Goal: Information Seeking & Learning: Learn about a topic

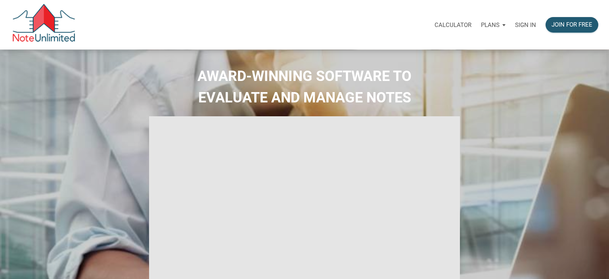
select select
type input "Introduction to new features"
select select
click at [517, 24] on p "Sign in" at bounding box center [519, 24] width 21 height 7
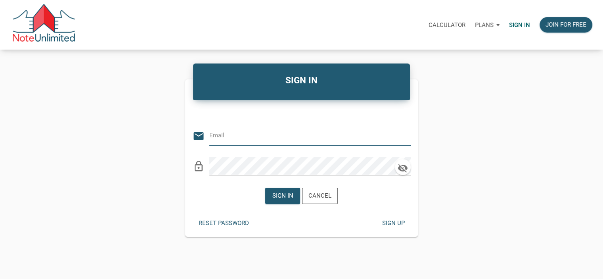
type input "jay@jmjrealestateservices.com"
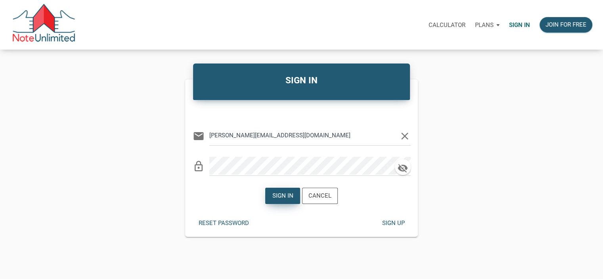
click at [279, 195] on div "Sign in" at bounding box center [282, 195] width 21 height 9
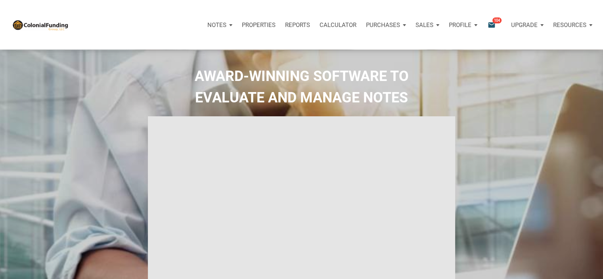
type input "Introduction to new features"
select select
click at [491, 24] on icon "email" at bounding box center [492, 24] width 10 height 9
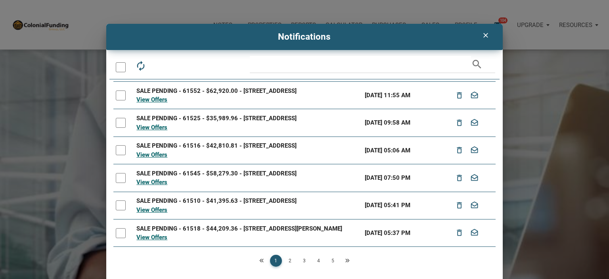
scroll to position [132, 0]
click at [287, 260] on link "2" at bounding box center [290, 260] width 12 height 12
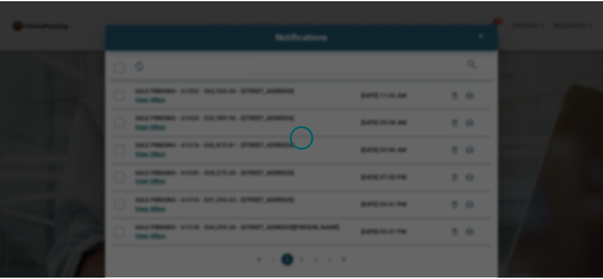
scroll to position [0, 0]
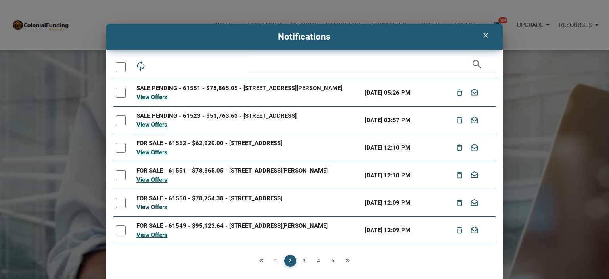
click at [147, 210] on link "View Offers" at bounding box center [151, 206] width 31 height 7
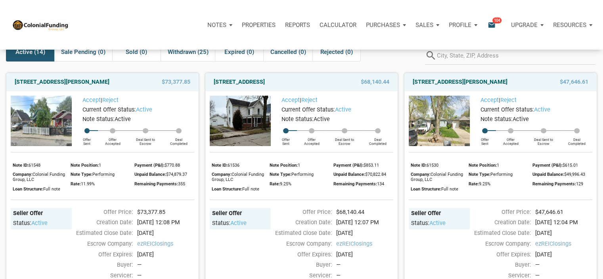
scroll to position [42, 0]
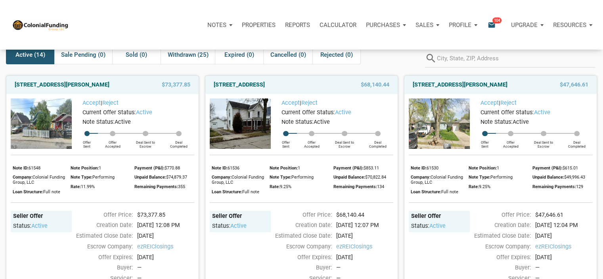
click at [33, 141] on img at bounding box center [41, 123] width 61 height 50
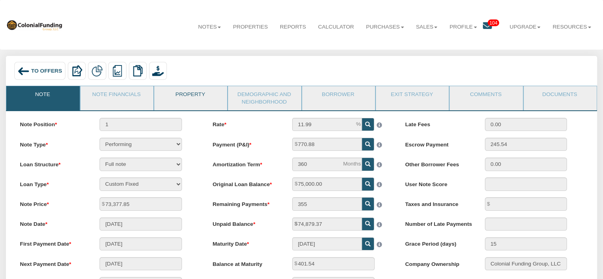
click at [193, 92] on link "Property" at bounding box center [190, 96] width 72 height 20
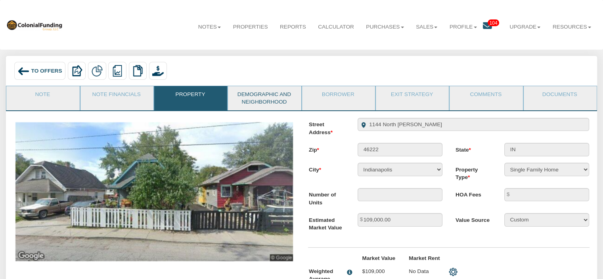
click at [258, 97] on link "Demographic and Neighborhood" at bounding box center [264, 98] width 72 height 24
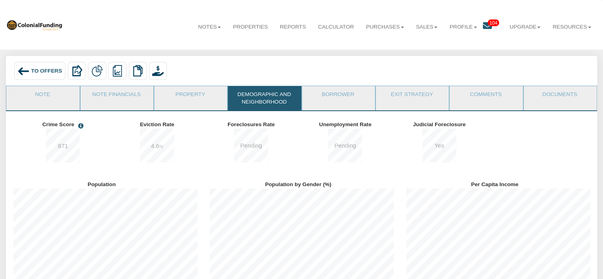
scroll to position [109, 197]
click at [338, 99] on link "Borrower" at bounding box center [338, 96] width 72 height 20
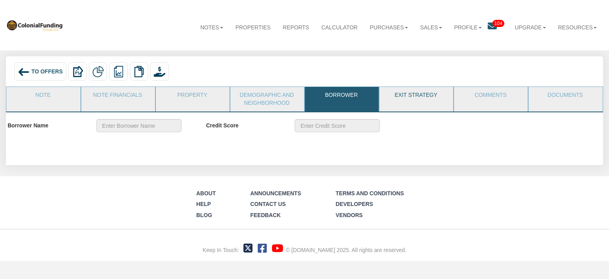
click at [404, 95] on link "Exit Strategy" at bounding box center [415, 97] width 73 height 20
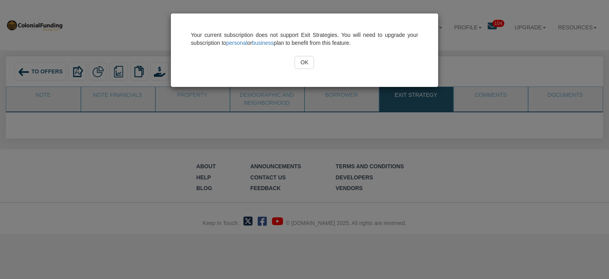
click at [305, 64] on input "OK" at bounding box center [303, 62] width 19 height 13
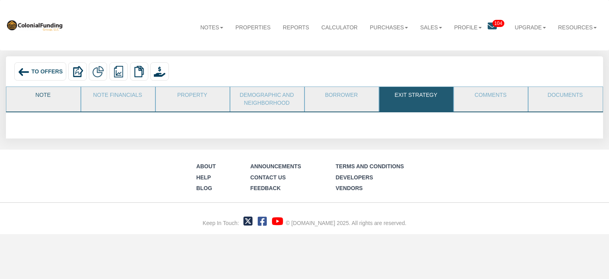
click at [40, 99] on link "Note" at bounding box center [42, 97] width 73 height 20
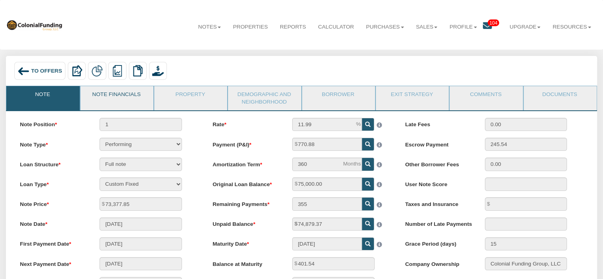
click at [99, 95] on link "Note Financials" at bounding box center [116, 96] width 72 height 20
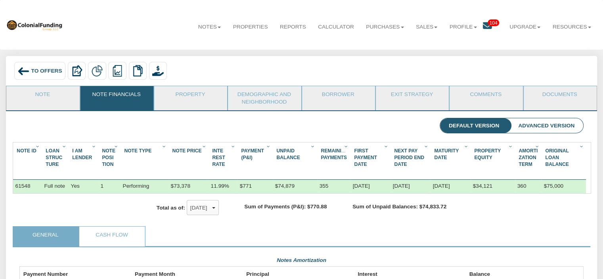
scroll to position [141, 563]
click at [538, 126] on li "Advanced Version" at bounding box center [546, 125] width 74 height 15
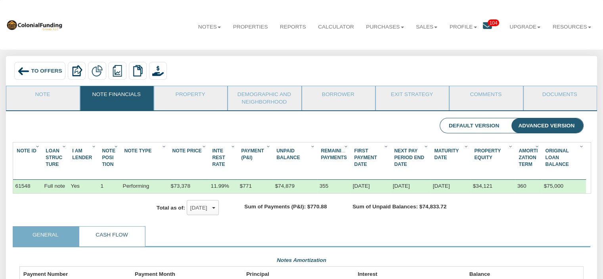
click at [124, 244] on link "Cash Flow" at bounding box center [111, 236] width 65 height 20
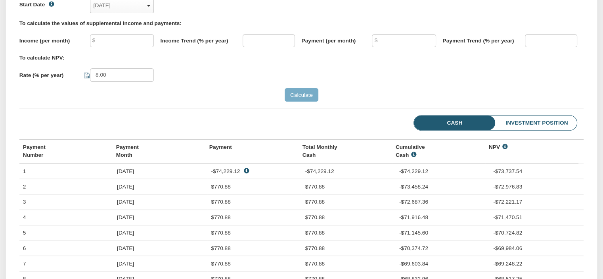
scroll to position [241, 0]
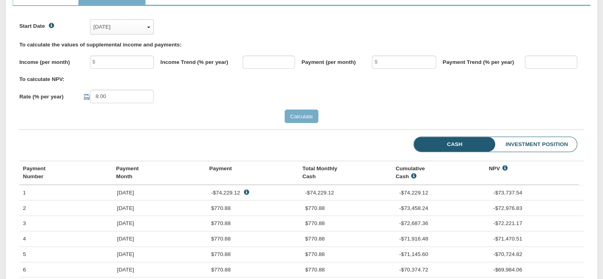
click at [531, 152] on li "Investment Position" at bounding box center [524, 144] width 104 height 15
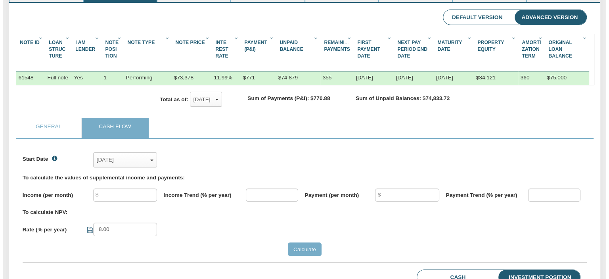
scroll to position [0, 0]
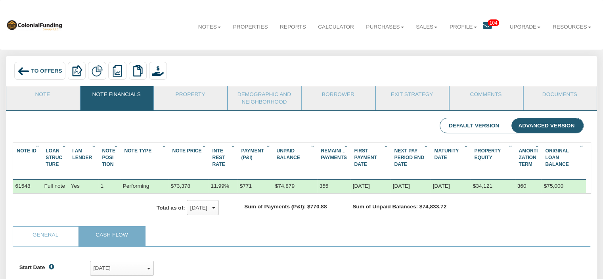
click at [485, 25] on icon at bounding box center [487, 25] width 9 height 9
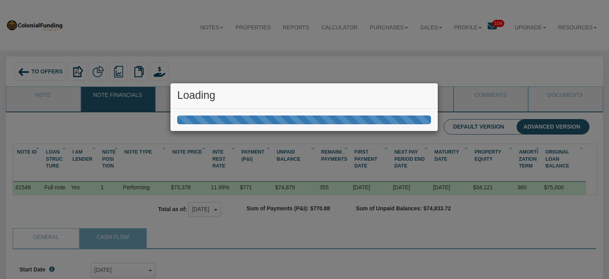
scroll to position [122, 569]
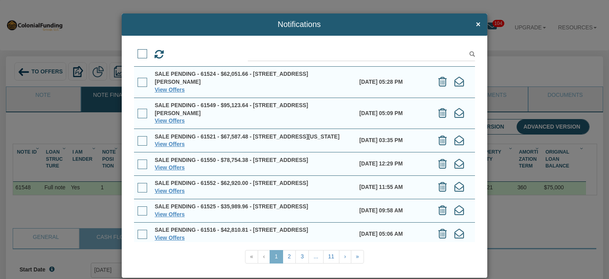
click at [140, 81] on span at bounding box center [142, 83] width 10 height 10
click at [137, 79] on input "checkbox" at bounding box center [137, 79] width 0 height 0
click at [167, 90] on link "View Offers" at bounding box center [170, 89] width 30 height 6
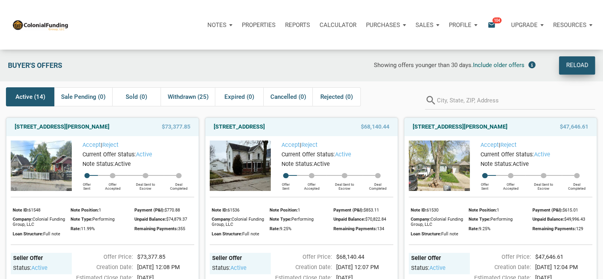
click at [571, 67] on div "Reload" at bounding box center [576, 65] width 22 height 11
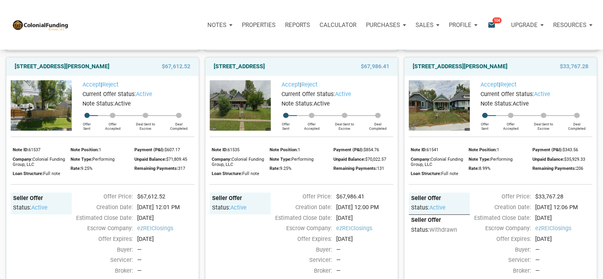
scroll to position [581, 0]
click at [265, 72] on link "[STREET_ADDRESS]" at bounding box center [239, 67] width 51 height 10
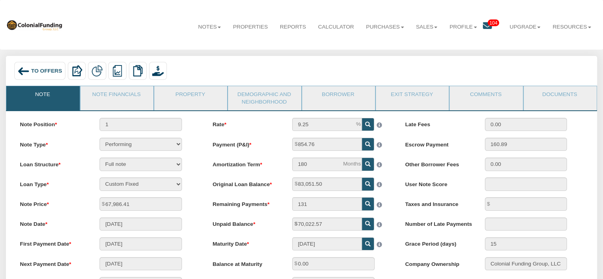
click at [483, 25] on icon at bounding box center [487, 25] width 9 height 9
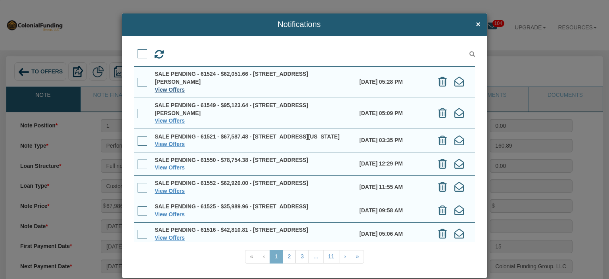
click at [172, 88] on link "View Offers" at bounding box center [170, 89] width 30 height 6
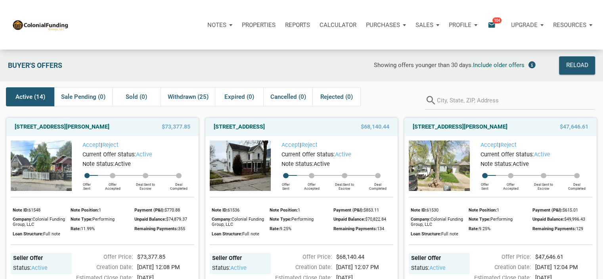
click at [492, 23] on icon "email" at bounding box center [492, 24] width 10 height 9
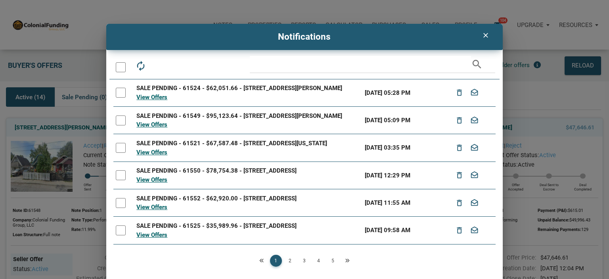
click at [118, 96] on div at bounding box center [121, 93] width 10 height 10
click at [119, 125] on div at bounding box center [121, 120] width 10 height 10
click at [290, 261] on link "2" at bounding box center [290, 260] width 12 height 12
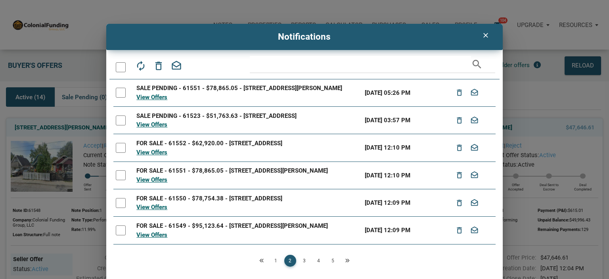
click at [119, 123] on div at bounding box center [121, 120] width 10 height 10
click at [120, 92] on div at bounding box center [121, 93] width 10 height 10
click at [456, 94] on icon "delete_outline" at bounding box center [459, 93] width 10 height 14
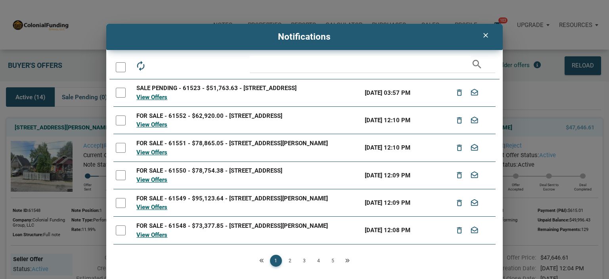
click at [117, 96] on div at bounding box center [121, 93] width 10 height 10
click at [454, 95] on icon "delete_outline" at bounding box center [459, 93] width 10 height 14
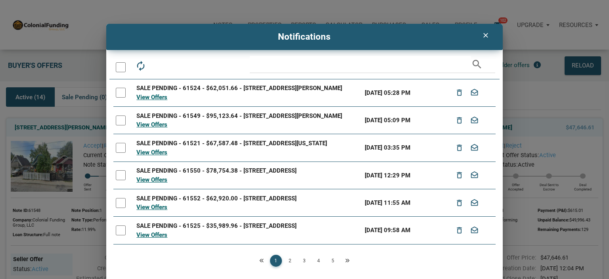
click at [121, 92] on div at bounding box center [121, 93] width 10 height 10
click at [455, 95] on icon "delete_outline" at bounding box center [459, 93] width 10 height 14
click at [118, 89] on div at bounding box center [121, 93] width 10 height 10
click at [116, 117] on div at bounding box center [121, 120] width 10 height 10
click at [118, 148] on div at bounding box center [121, 148] width 10 height 10
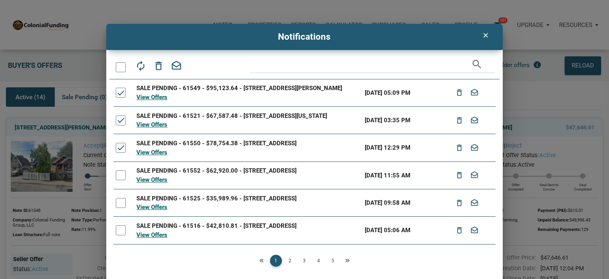
click at [119, 175] on div at bounding box center [121, 175] width 10 height 10
click at [119, 204] on div at bounding box center [121, 203] width 10 height 10
click at [118, 230] on div at bounding box center [121, 230] width 10 height 10
click at [455, 93] on icon "delete_outline" at bounding box center [459, 93] width 10 height 14
click at [122, 92] on div at bounding box center [121, 93] width 10 height 10
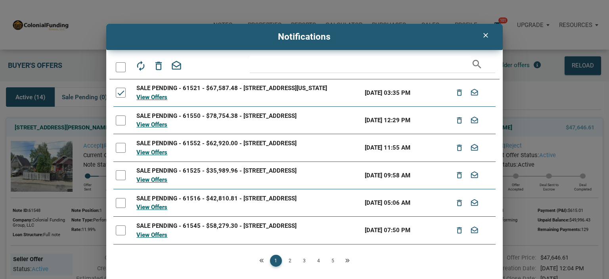
click at [119, 120] on div at bounding box center [121, 120] width 10 height 10
click at [120, 147] on div at bounding box center [121, 148] width 10 height 10
click at [119, 174] on div at bounding box center [121, 175] width 10 height 10
click at [119, 198] on td at bounding box center [123, 202] width 21 height 27
click at [120, 235] on div at bounding box center [121, 230] width 10 height 10
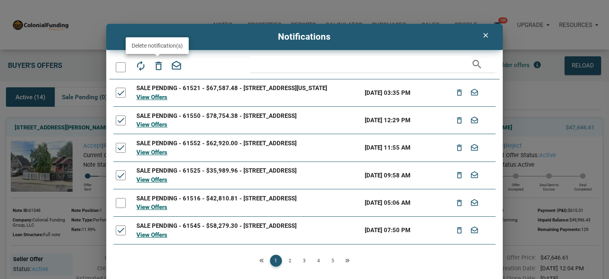
click at [157, 66] on icon "delete_outline" at bounding box center [158, 65] width 11 height 11
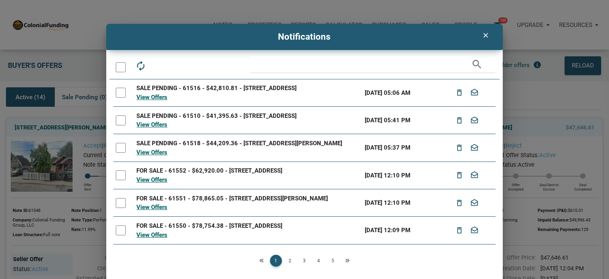
click at [119, 96] on div at bounding box center [121, 93] width 10 height 10
click at [119, 123] on div at bounding box center [121, 120] width 10 height 10
click at [120, 153] on div at bounding box center [121, 148] width 10 height 10
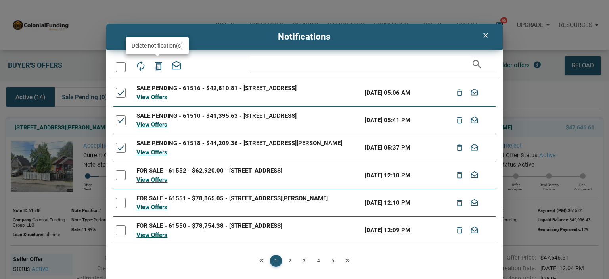
click at [156, 68] on icon "delete_outline" at bounding box center [158, 65] width 11 height 11
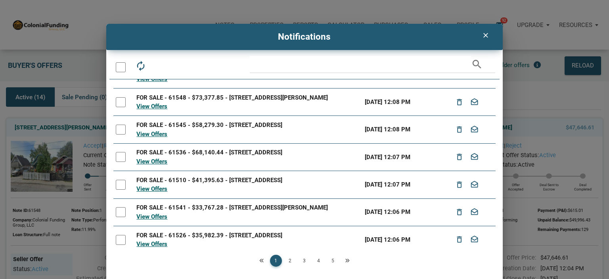
scroll to position [107, 0]
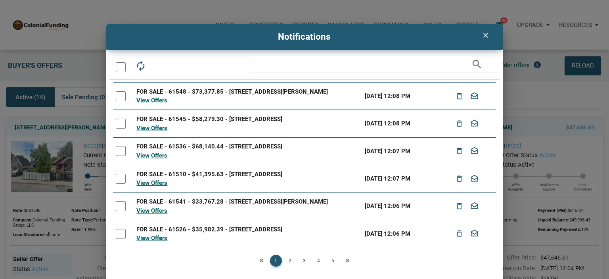
click at [288, 261] on link "2" at bounding box center [290, 260] width 12 height 12
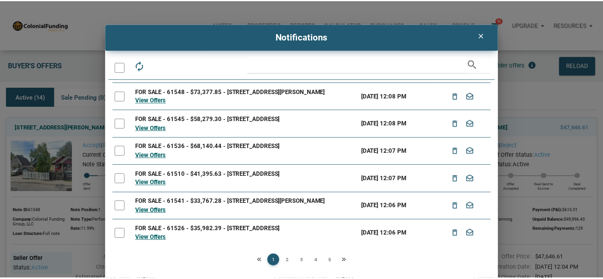
scroll to position [0, 0]
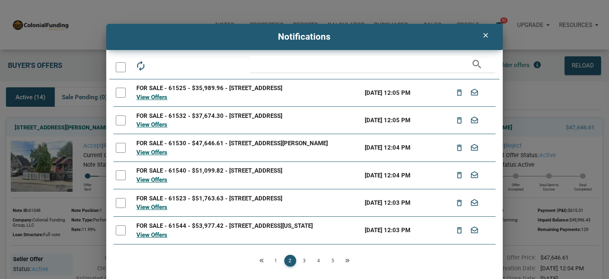
click at [303, 259] on link "3" at bounding box center [304, 260] width 12 height 12
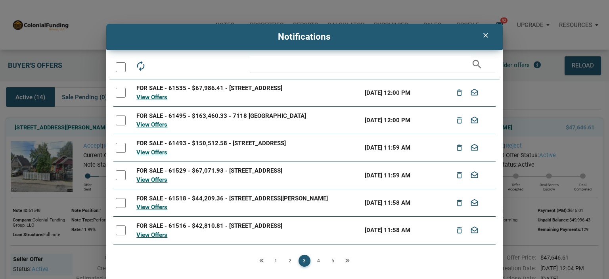
click at [319, 260] on link "4" at bounding box center [319, 260] width 12 height 12
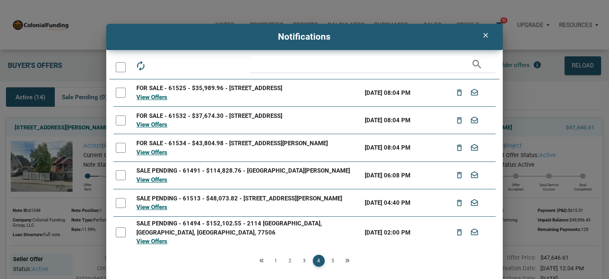
click at [346, 259] on icon "Next" at bounding box center [347, 260] width 5 height 5
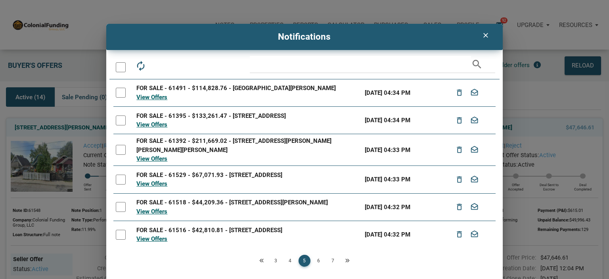
click at [259, 260] on icon "Previous" at bounding box center [261, 260] width 5 height 5
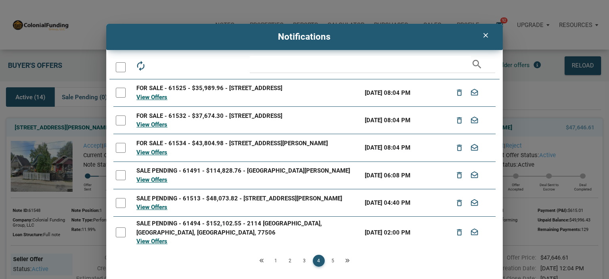
click at [259, 260] on icon "Previous" at bounding box center [261, 260] width 5 height 5
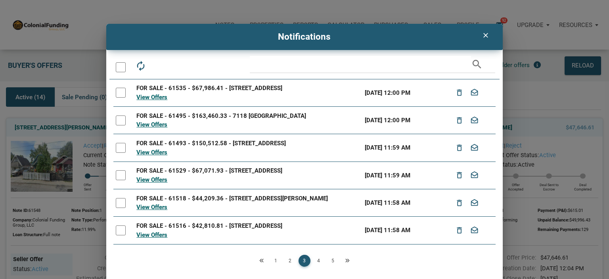
click at [259, 260] on icon "Previous" at bounding box center [261, 260] width 5 height 5
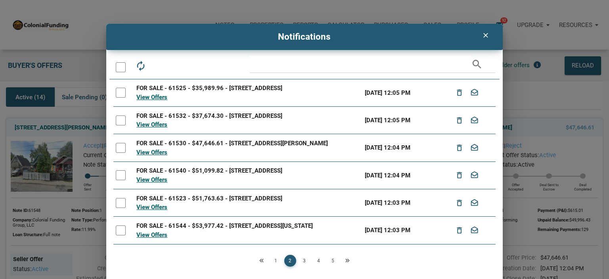
click at [259, 260] on icon "Previous" at bounding box center [261, 260] width 5 height 5
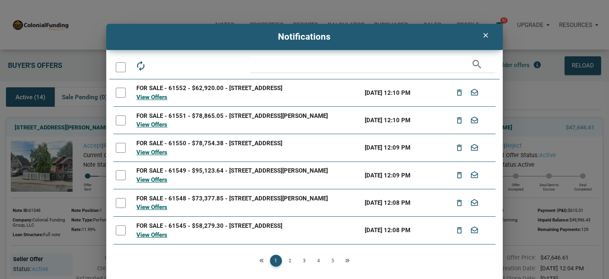
click at [484, 36] on icon "clear" at bounding box center [486, 35] width 10 height 8
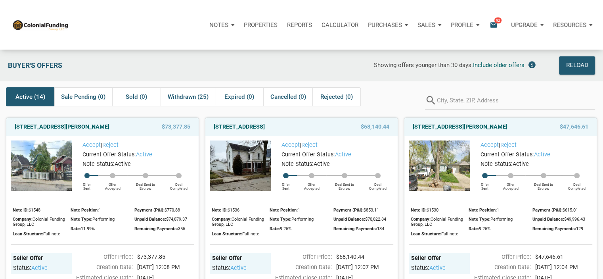
click at [22, 99] on span "Active (14)" at bounding box center [30, 97] width 30 height 10
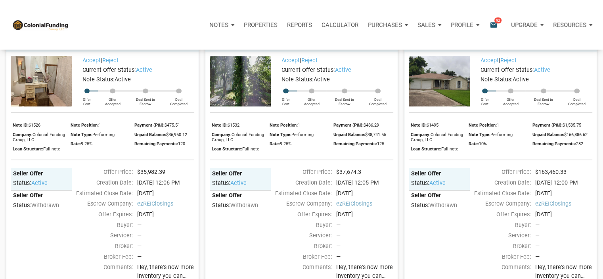
scroll to position [851, 0]
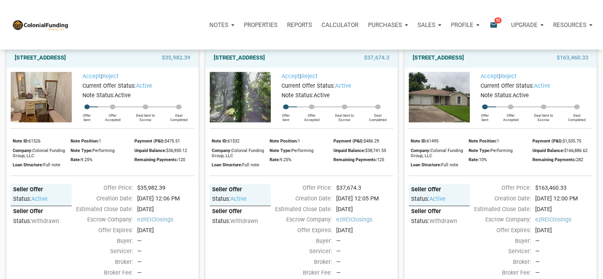
click at [435, 122] on img at bounding box center [439, 97] width 61 height 50
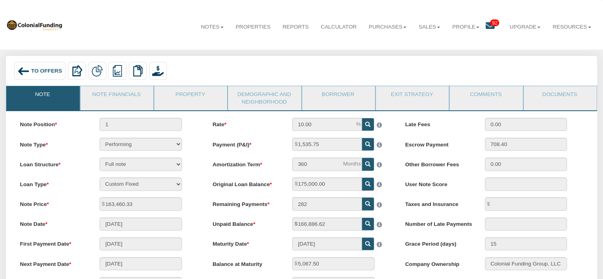
click at [485, 25] on icon at bounding box center [489, 25] width 9 height 9
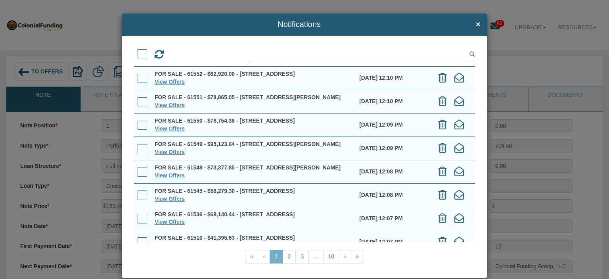
click at [274, 257] on link "1" at bounding box center [275, 256] width 13 height 13
click at [173, 85] on link "View Offers" at bounding box center [170, 81] width 30 height 6
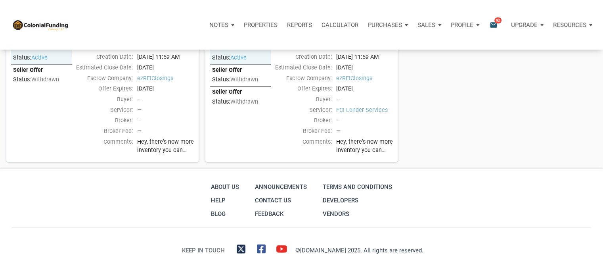
scroll to position [1291, 0]
click at [150, 137] on span "Hey, there's now more inventory you can check out, with something for pretty mu…" at bounding box center [165, 145] width 57 height 17
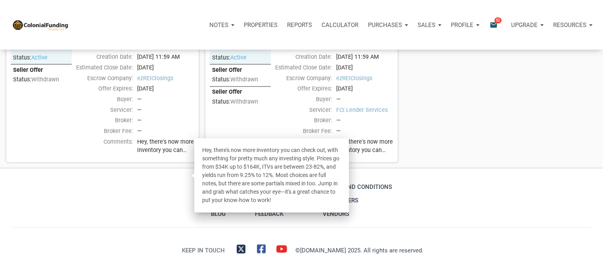
click at [96, 142] on div "Comments:" at bounding box center [100, 147] width 65 height 20
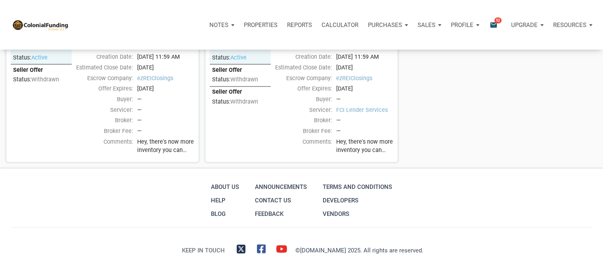
click at [431, 25] on p "Sales" at bounding box center [426, 24] width 18 height 7
click at [265, 24] on p "Properties" at bounding box center [261, 24] width 34 height 7
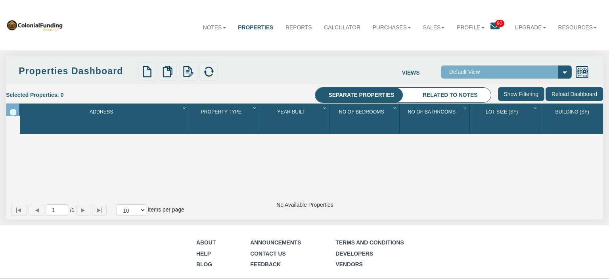
select select "138"
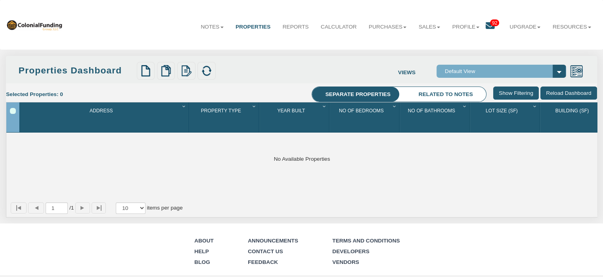
click at [488, 29] on icon at bounding box center [489, 25] width 9 height 9
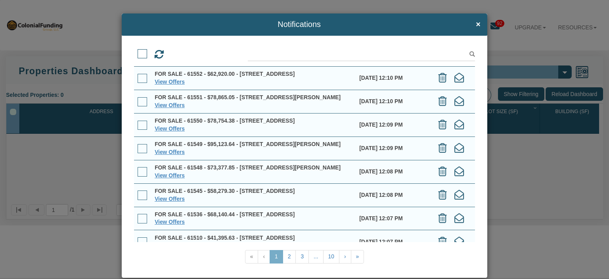
click at [185, 78] on div "FOR SALE - 61552 - $62,920.00 - [STREET_ADDRESS]" at bounding box center [253, 74] width 197 height 8
click at [170, 85] on link "View Offers" at bounding box center [170, 81] width 30 height 6
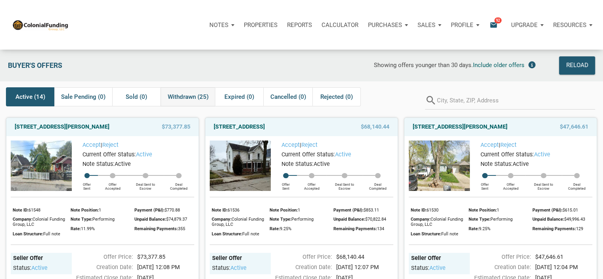
click at [187, 96] on span "Withdrawn (25)" at bounding box center [188, 97] width 41 height 10
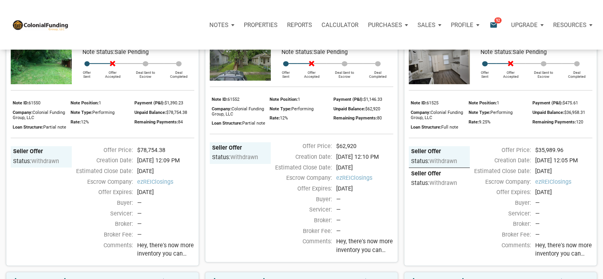
scroll to position [34, 0]
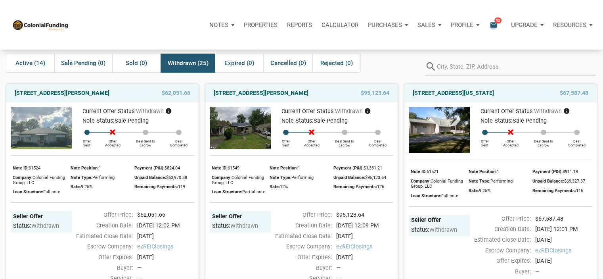
click at [493, 27] on icon "email" at bounding box center [494, 24] width 10 height 9
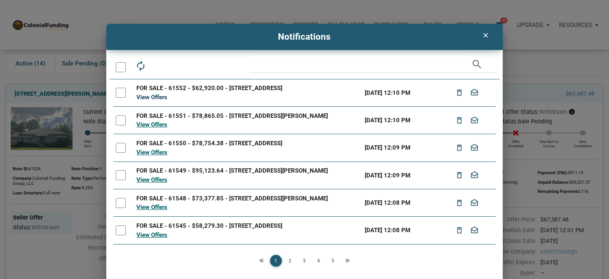
click at [149, 97] on link "View Offers" at bounding box center [151, 97] width 31 height 7
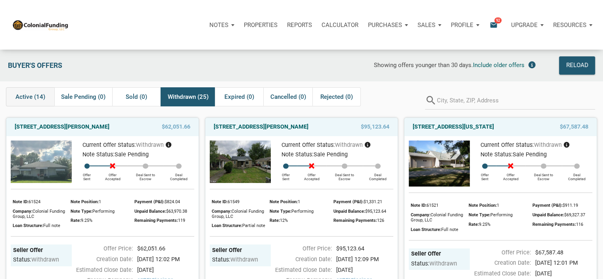
click at [27, 94] on span "Active (14)" at bounding box center [30, 97] width 30 height 10
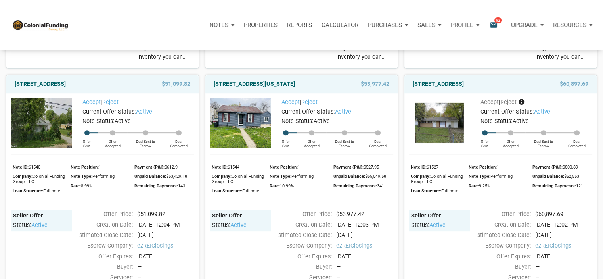
scroll to position [296, 0]
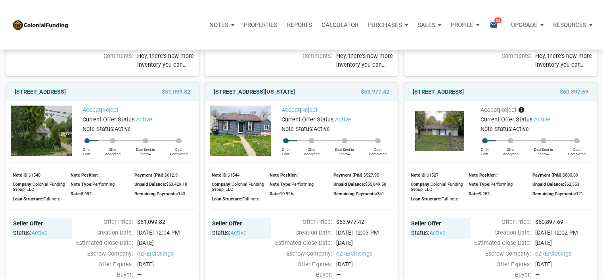
click at [233, 97] on link "5012 Washington Street, Westpoint, IN, 47992" at bounding box center [254, 92] width 81 height 10
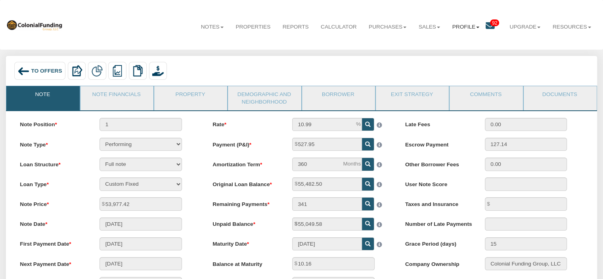
click at [463, 28] on link "Profile" at bounding box center [465, 27] width 39 height 20
click at [486, 26] on icon at bounding box center [489, 25] width 9 height 9
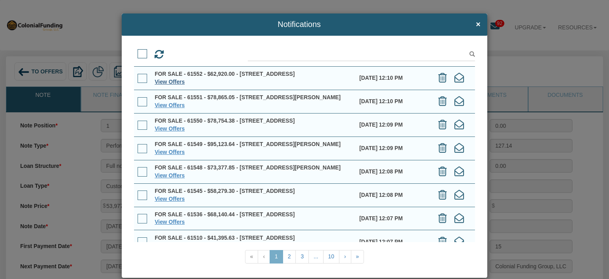
click at [170, 85] on link "View Offers" at bounding box center [170, 81] width 30 height 6
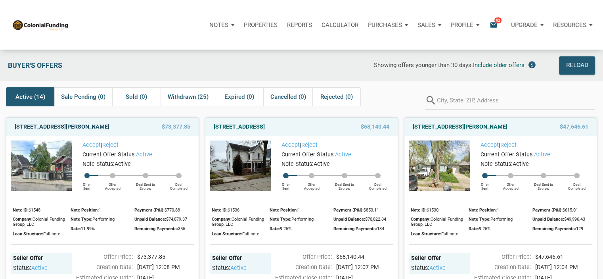
click at [74, 125] on link "[STREET_ADDRESS][PERSON_NAME]" at bounding box center [62, 127] width 95 height 10
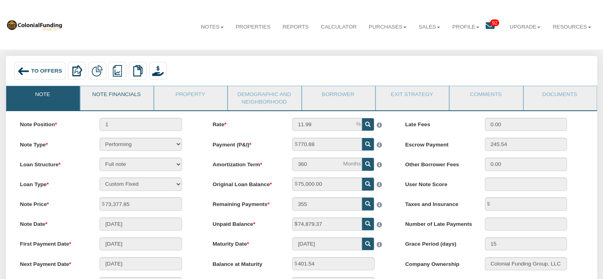
click at [100, 97] on link "Note Financials" at bounding box center [116, 96] width 72 height 20
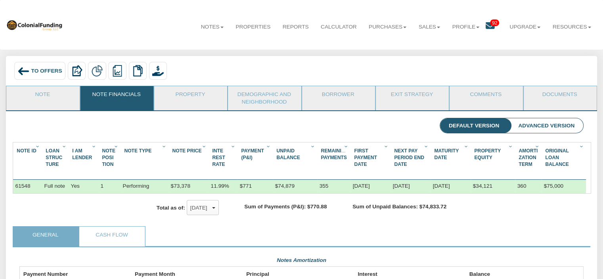
scroll to position [0, 1]
click at [544, 121] on li "Advanced Version" at bounding box center [546, 125] width 74 height 15
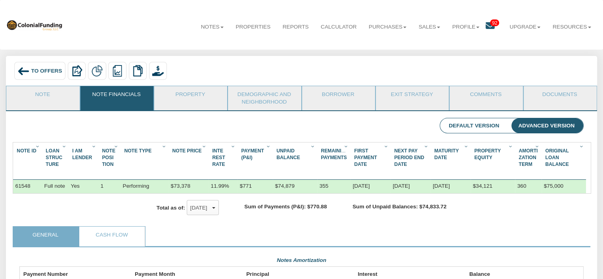
scroll to position [141, 563]
click at [181, 103] on link "Property" at bounding box center [190, 96] width 72 height 20
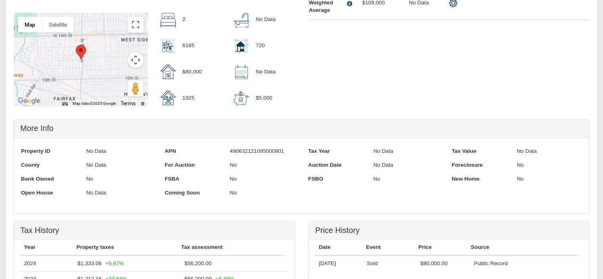
scroll to position [237, 0]
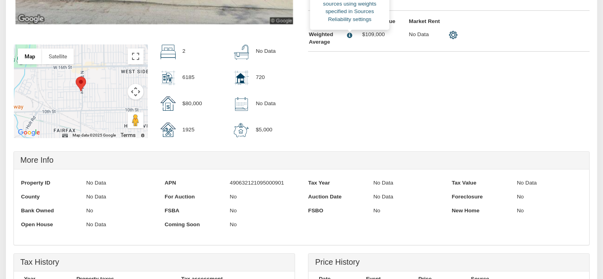
click at [348, 38] on div at bounding box center [349, 35] width 11 height 8
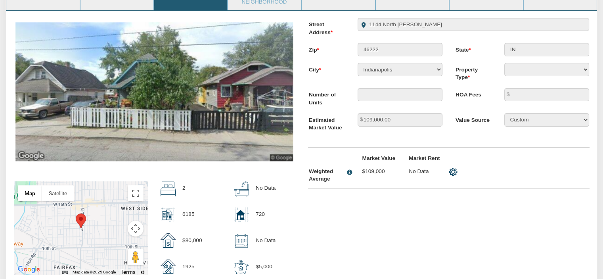
scroll to position [0, 0]
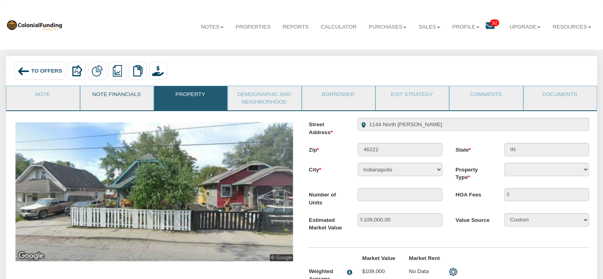
click at [102, 98] on link "Note Financials" at bounding box center [116, 96] width 72 height 20
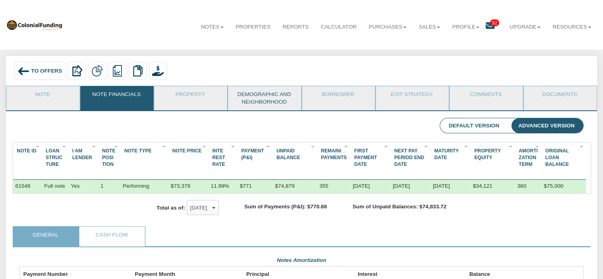
click at [258, 103] on link "Demographic and Neighborhood" at bounding box center [264, 98] width 72 height 24
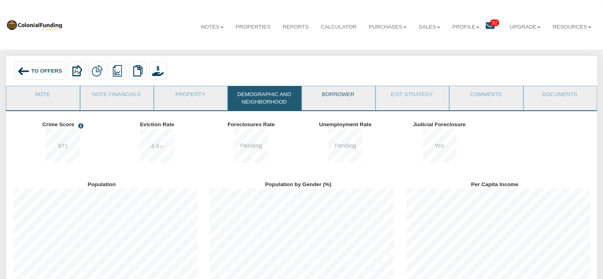
click at [325, 105] on link "Borrower" at bounding box center [338, 96] width 72 height 20
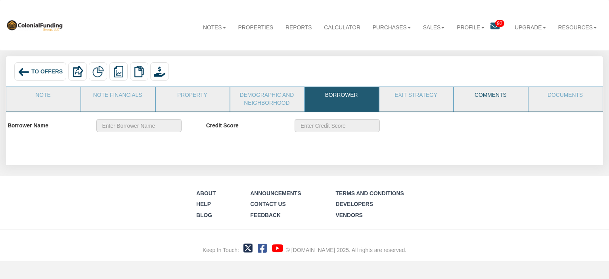
click at [473, 98] on link "Comments" at bounding box center [490, 97] width 73 height 20
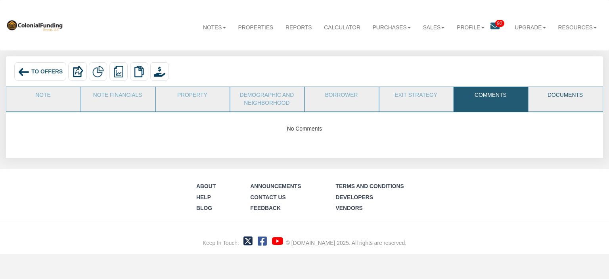
click at [564, 96] on link "Documents" at bounding box center [564, 97] width 73 height 20
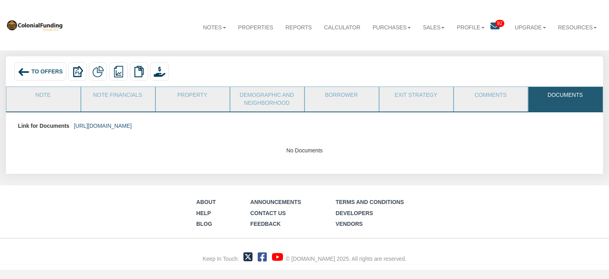
click at [132, 126] on link "https://colonialfundinggroup.sharepoint.com/:f:/s/operationsteam/EmN8VB_7PtNIoo…" at bounding box center [103, 125] width 58 height 6
click at [36, 95] on link "Note" at bounding box center [42, 97] width 73 height 20
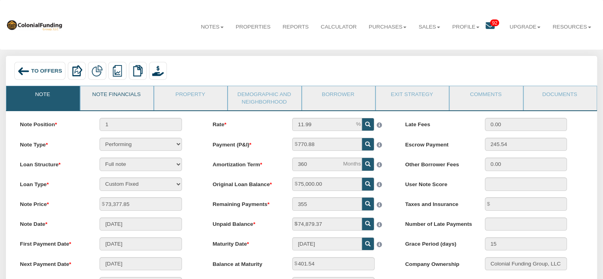
click at [110, 95] on link "Note Financials" at bounding box center [116, 96] width 72 height 20
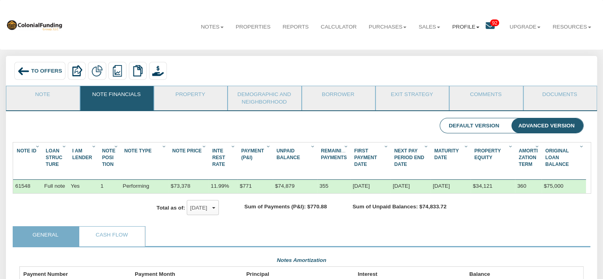
click at [472, 26] on link "Profile" at bounding box center [465, 27] width 39 height 20
click at [441, 55] on link "Logout" at bounding box center [468, 55] width 70 height 10
